Goal: Information Seeking & Learning: Understand process/instructions

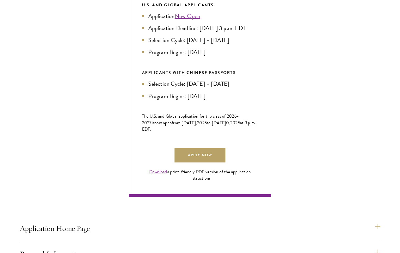
scroll to position [339, 0]
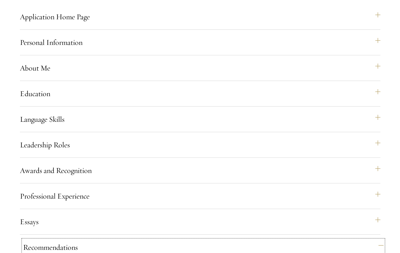
scroll to position [571, 0]
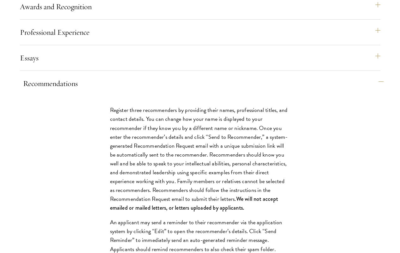
scroll to position [742, 0]
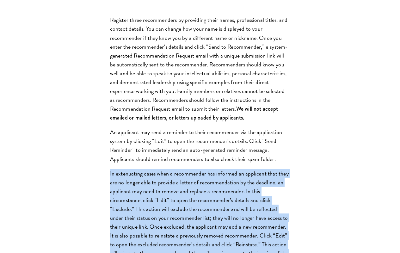
scroll to position [810, 0]
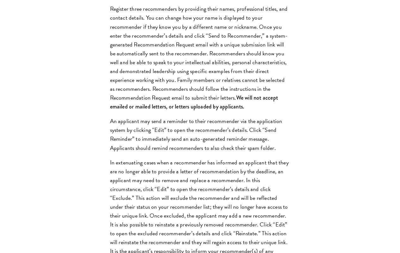
click at [118, 157] on div "Register three recommenders by providing their names, professional titles, and …" at bounding box center [200, 187] width 218 height 385
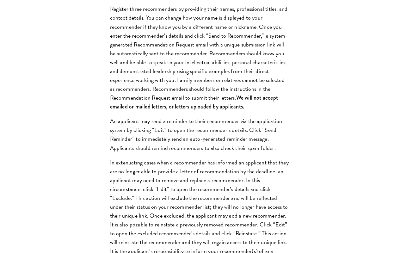
click at [118, 157] on div "Register three recommenders by providing their names, professional titles, and …" at bounding box center [200, 187] width 218 height 385
